Goal: Transaction & Acquisition: Purchase product/service

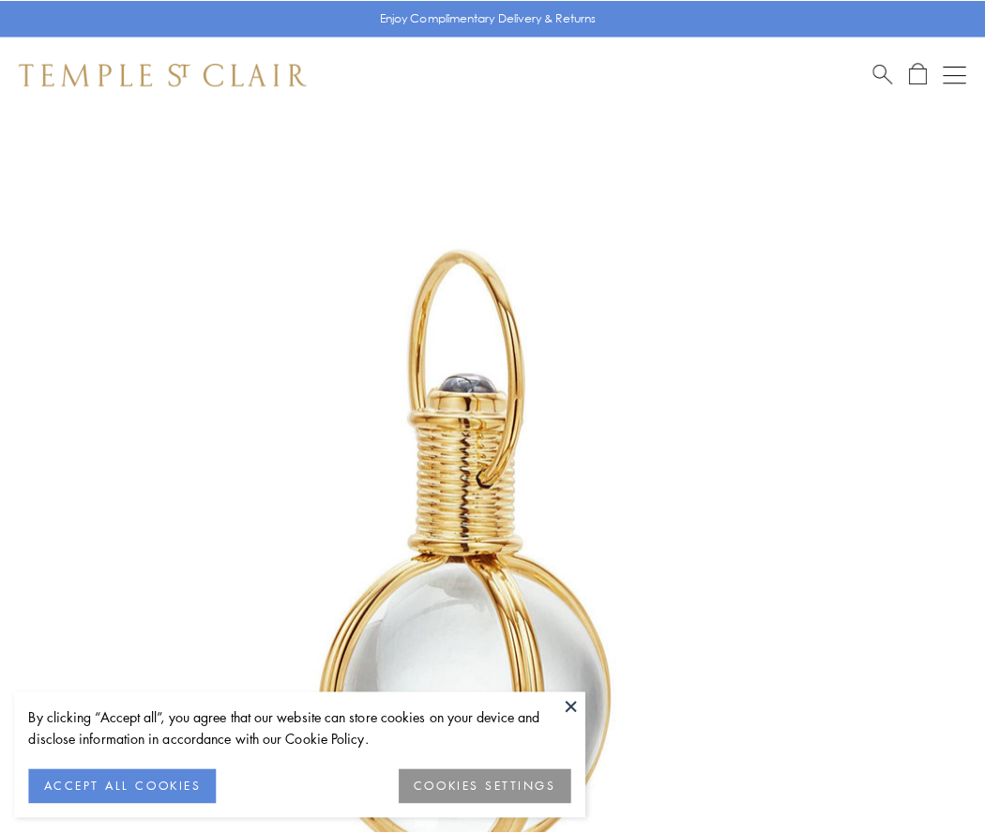
scroll to position [490, 0]
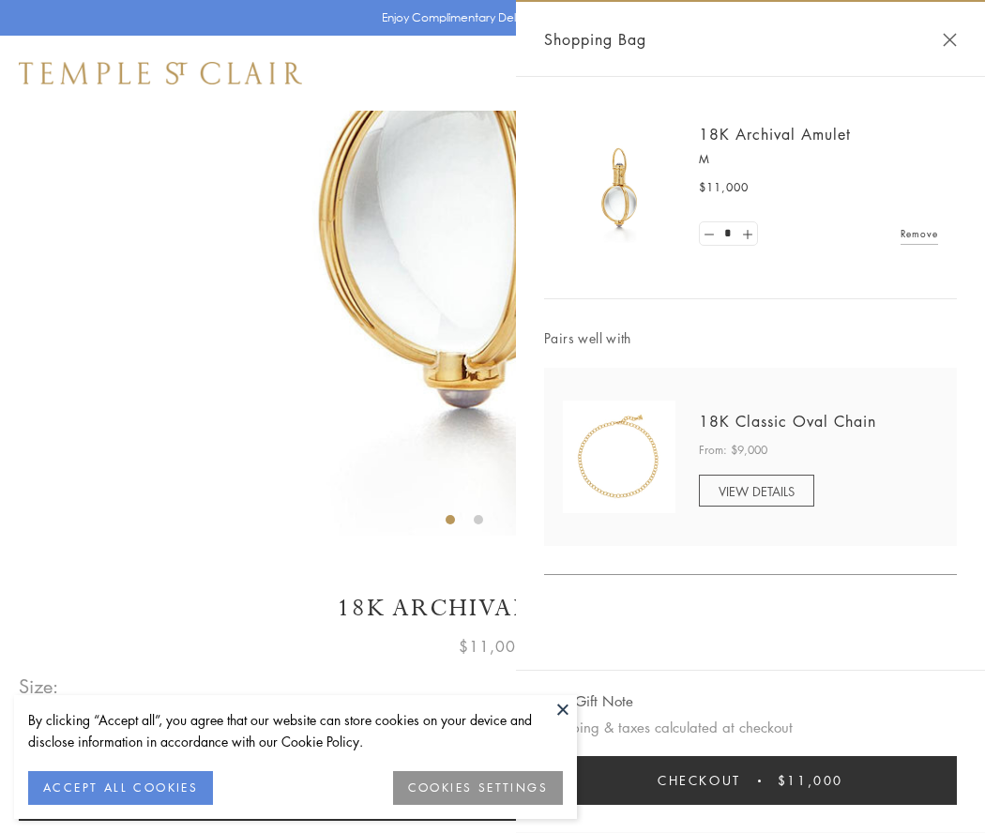
click at [750, 780] on button "Checkout $11,000" at bounding box center [750, 780] width 413 height 49
